Goal: Register for event/course

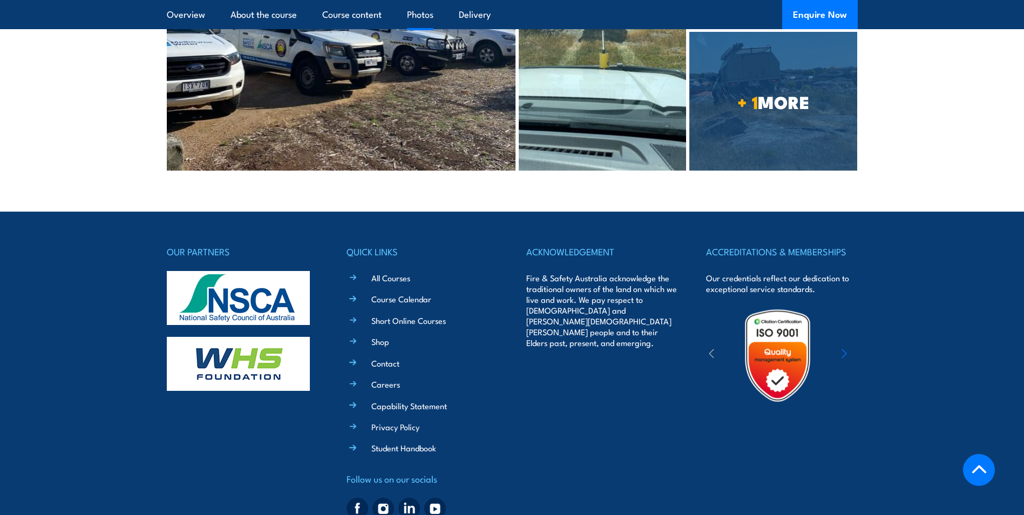
scroll to position [2321, 0]
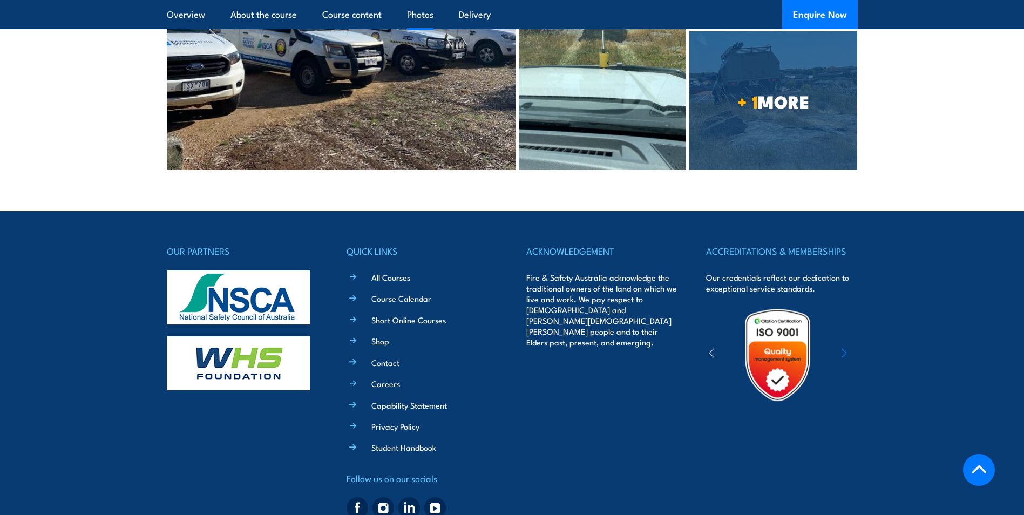
click at [373, 335] on link "Shop" at bounding box center [380, 340] width 18 height 11
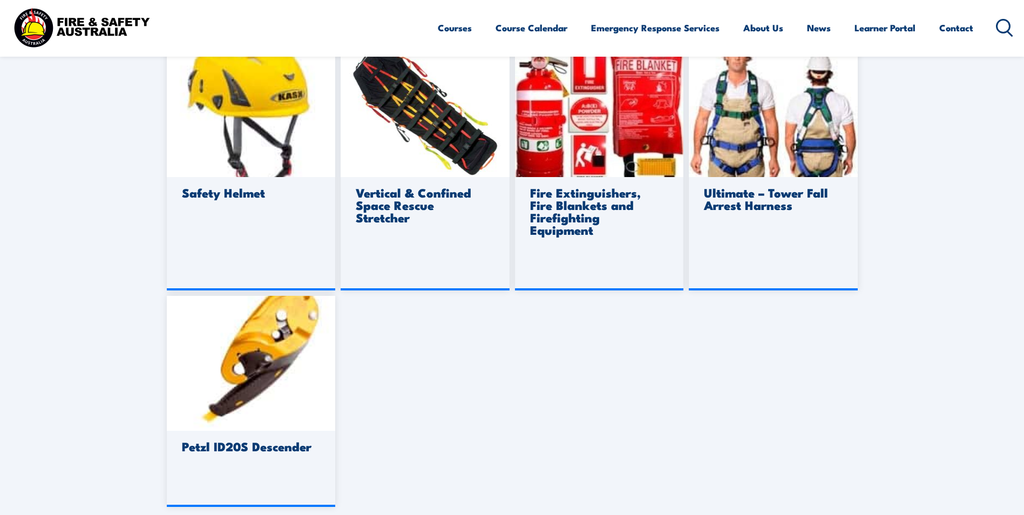
scroll to position [810, 0]
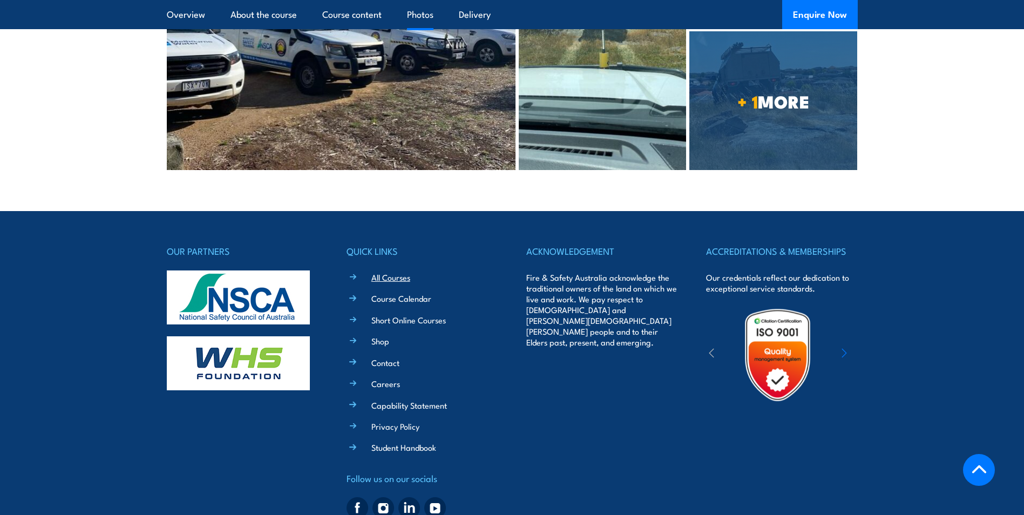
click at [379, 272] on link "All Courses" at bounding box center [390, 277] width 39 height 11
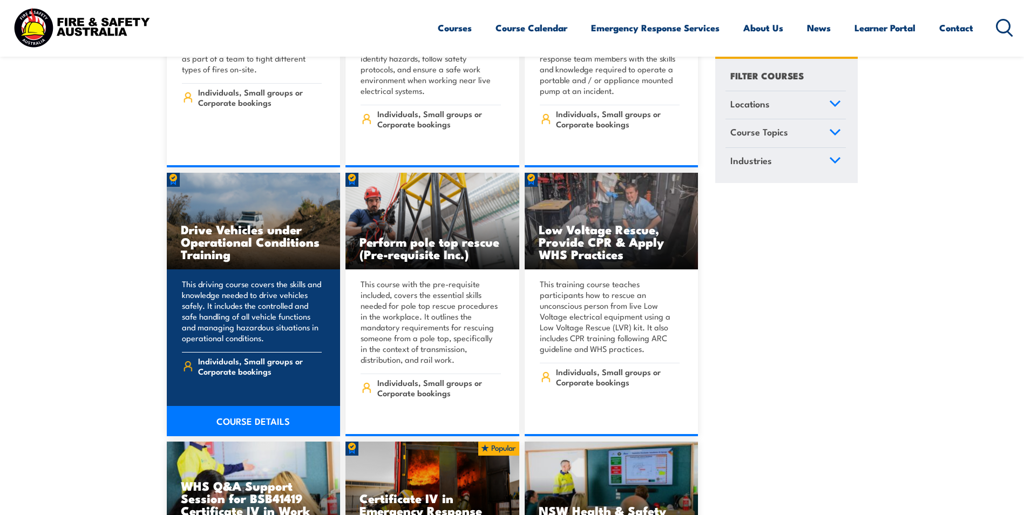
scroll to position [1889, 0]
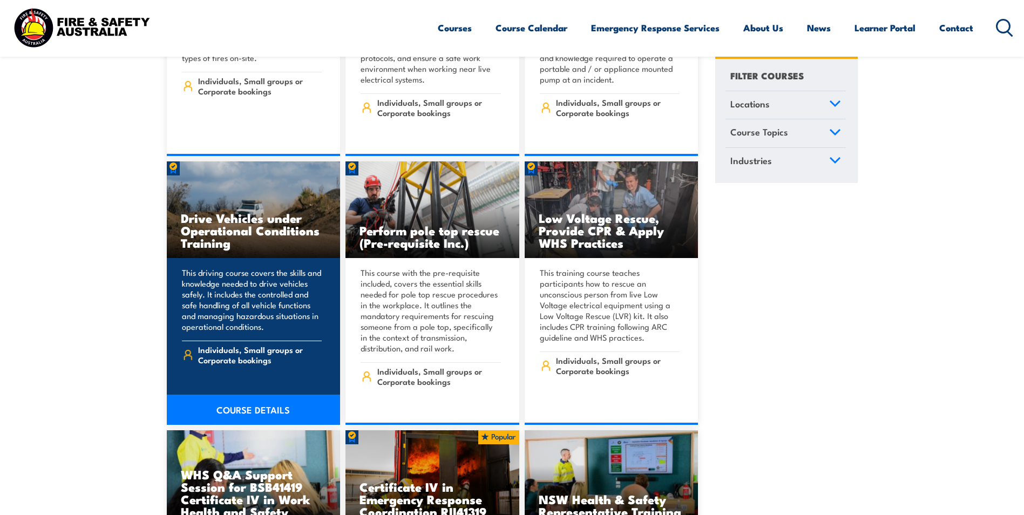
click at [198, 395] on link "COURSE DETAILS" at bounding box center [254, 410] width 174 height 30
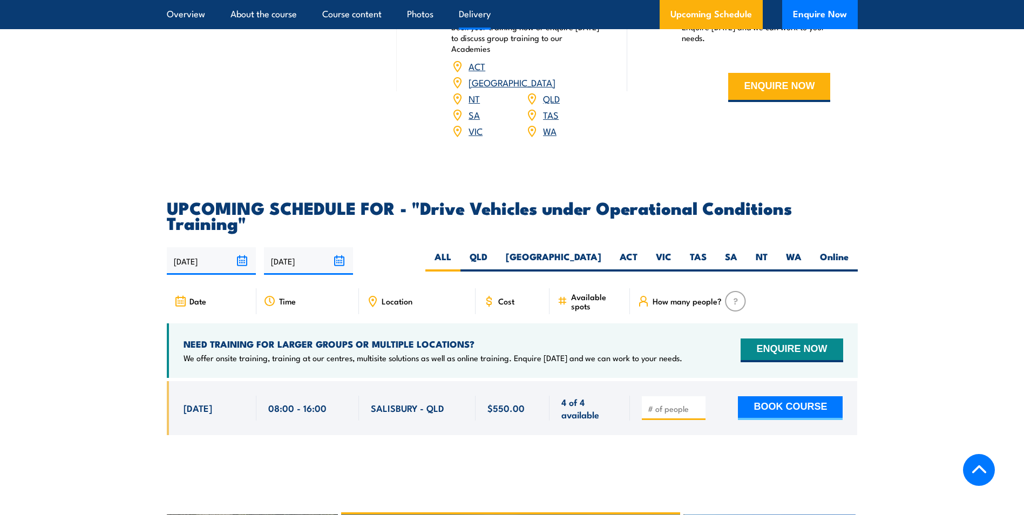
scroll to position [1457, 0]
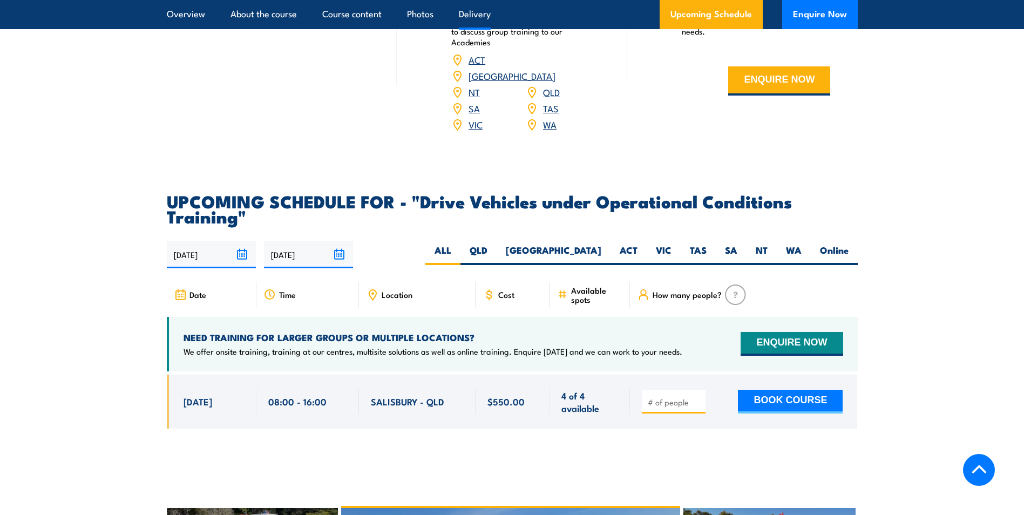
click at [480, 118] on link "VIC" at bounding box center [476, 124] width 14 height 13
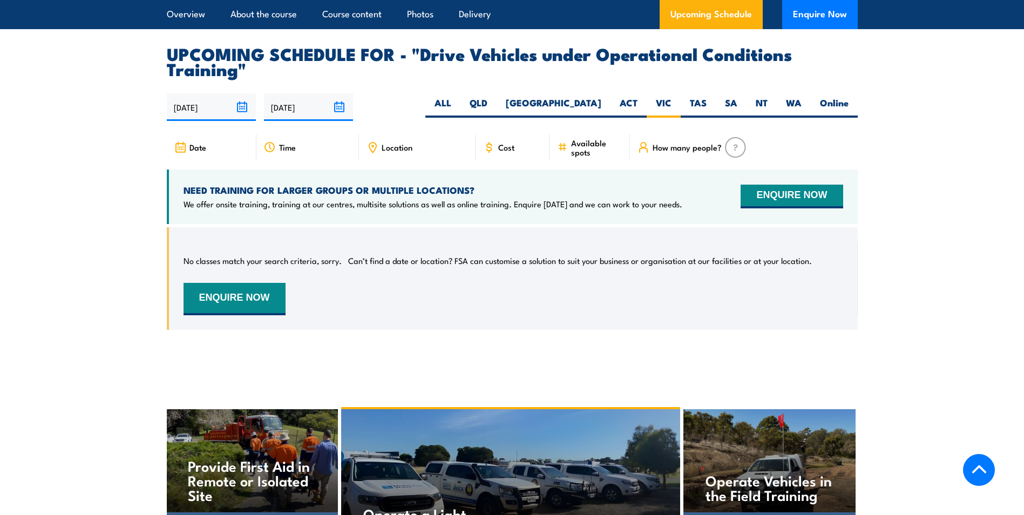
scroll to position [1593, 0]
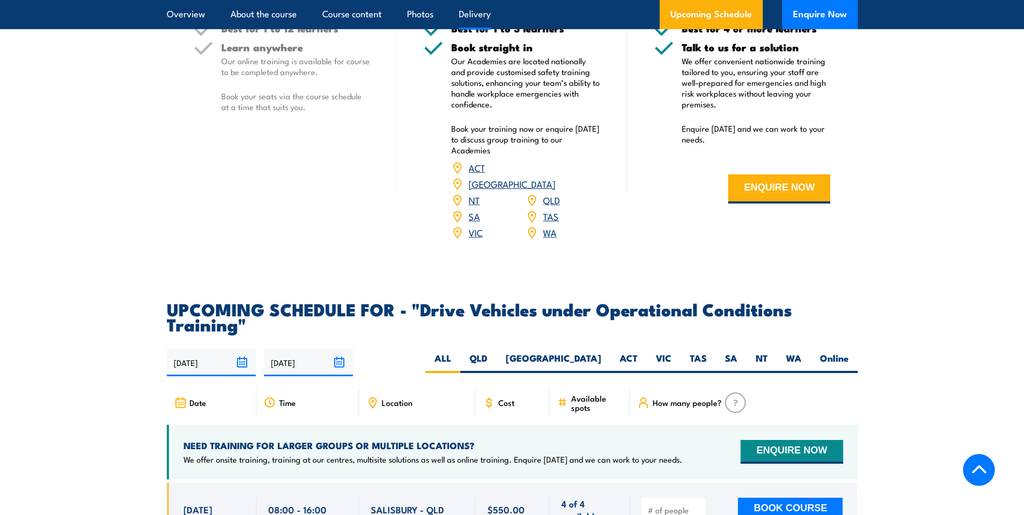
scroll to position [1457, 0]
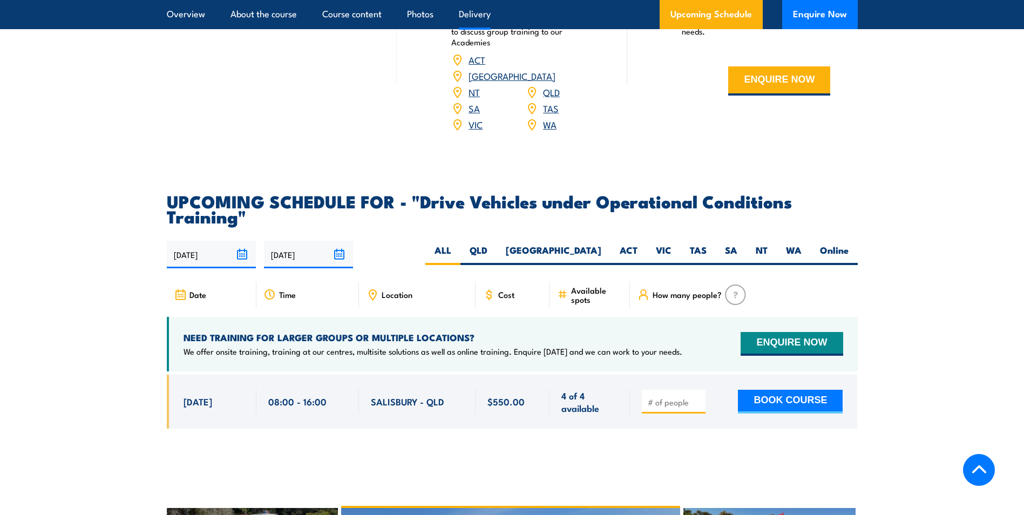
click at [201, 249] on input "[DATE]" at bounding box center [211, 255] width 89 height 28
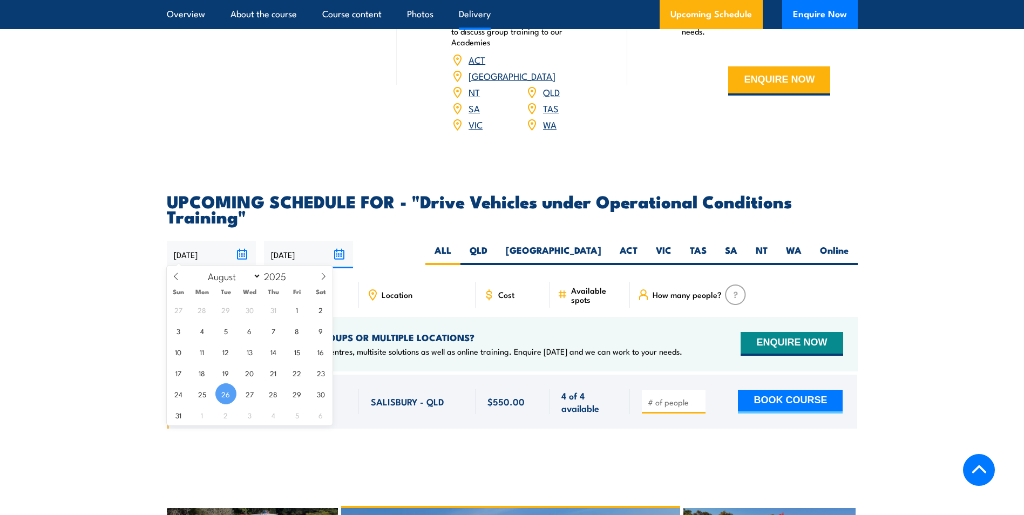
click at [227, 396] on span "26" at bounding box center [225, 393] width 21 height 21
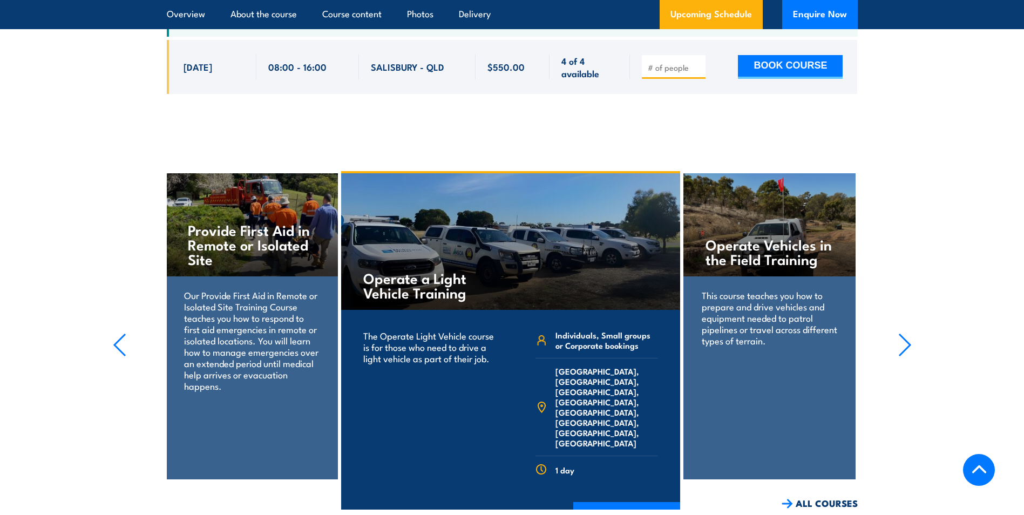
scroll to position [1809, 0]
